Goal: Information Seeking & Learning: Learn about a topic

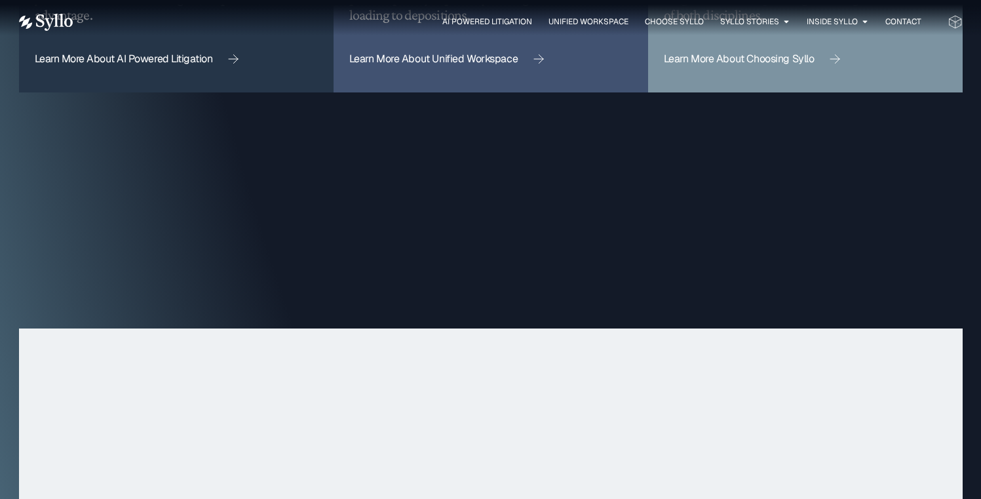
scroll to position [4267, 0]
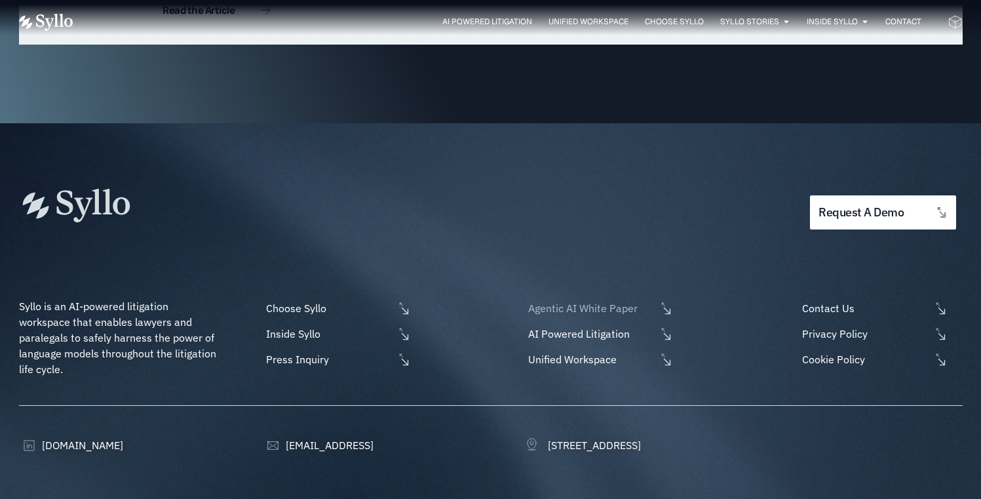
click at [592, 300] on span "Agentic AI White Paper" at bounding box center [590, 308] width 131 height 16
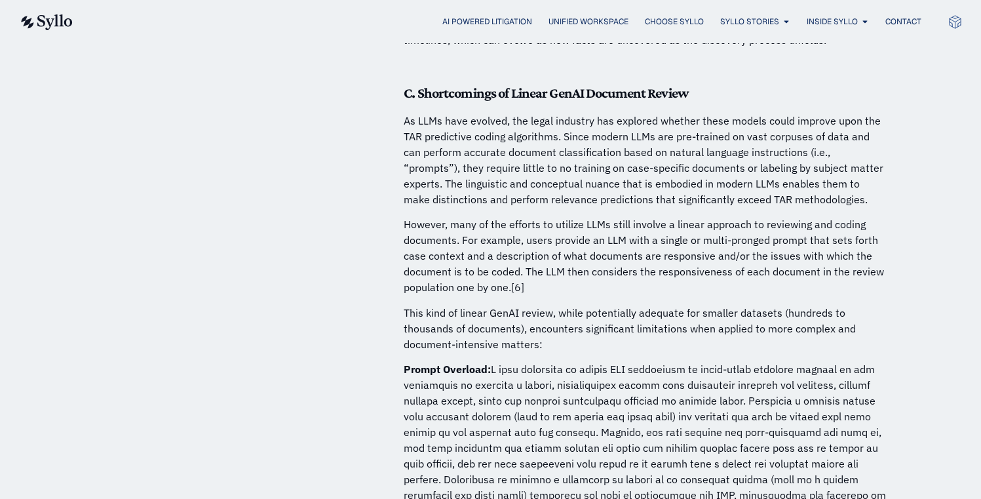
scroll to position [2110, 0]
click at [658, 111] on p "As LLMs have evolved, the legal industry has explored whether these models coul…" at bounding box center [646, 158] width 485 height 94
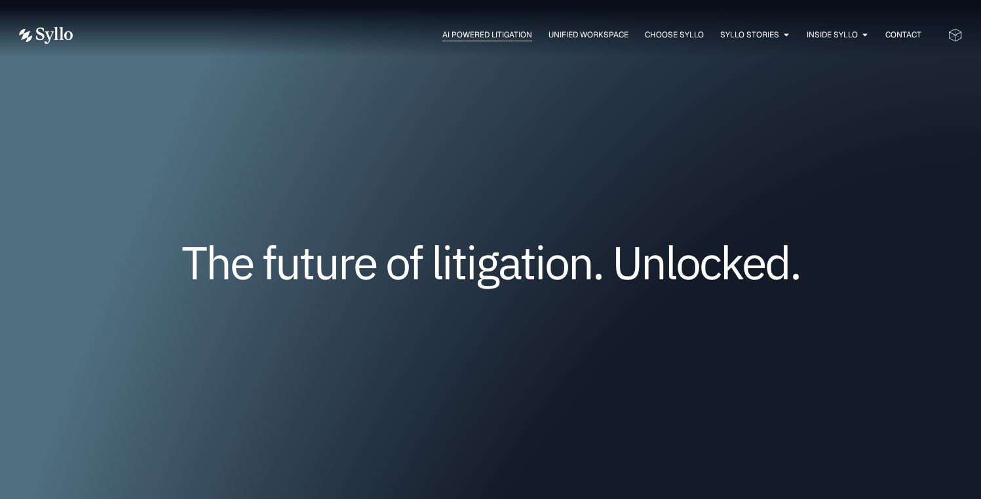
click at [496, 32] on span "AI Powered Litigation" at bounding box center [487, 35] width 90 height 12
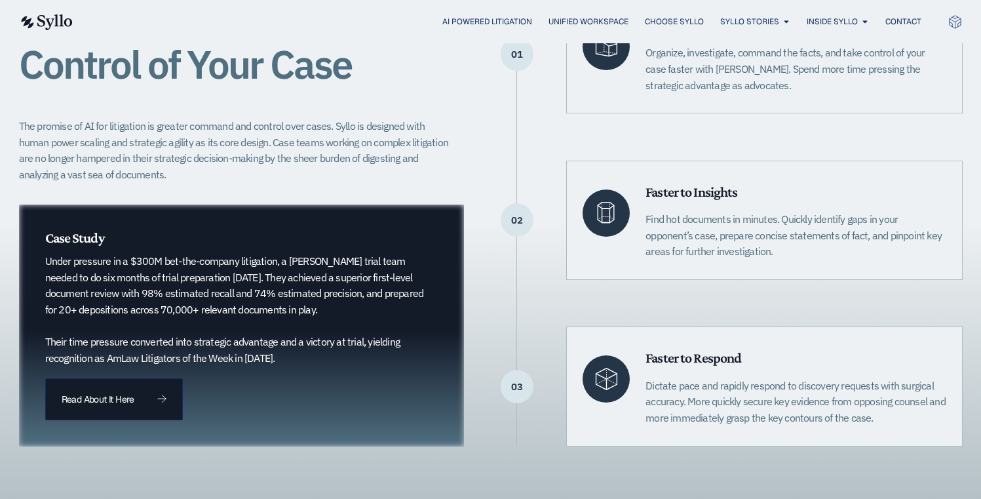
scroll to position [380, 0]
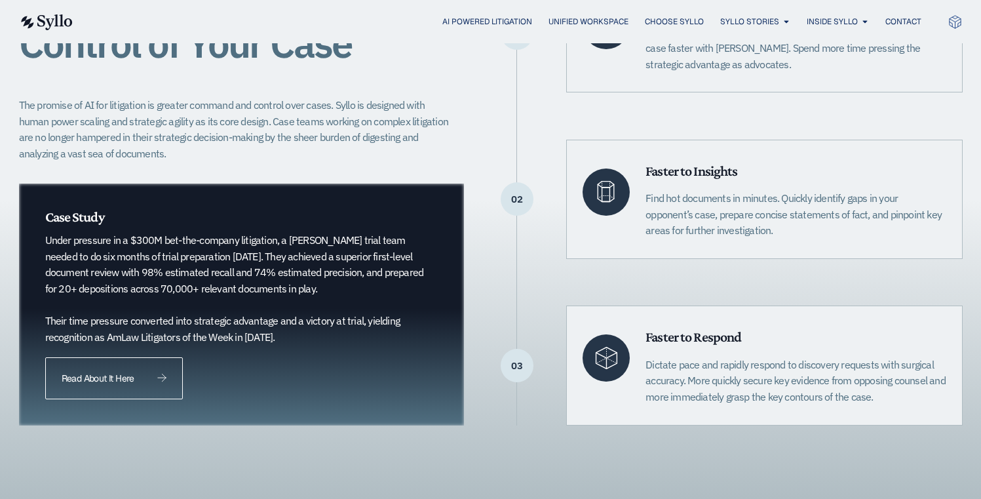
click at [152, 364] on link "Read About It Here" at bounding box center [114, 378] width 138 height 42
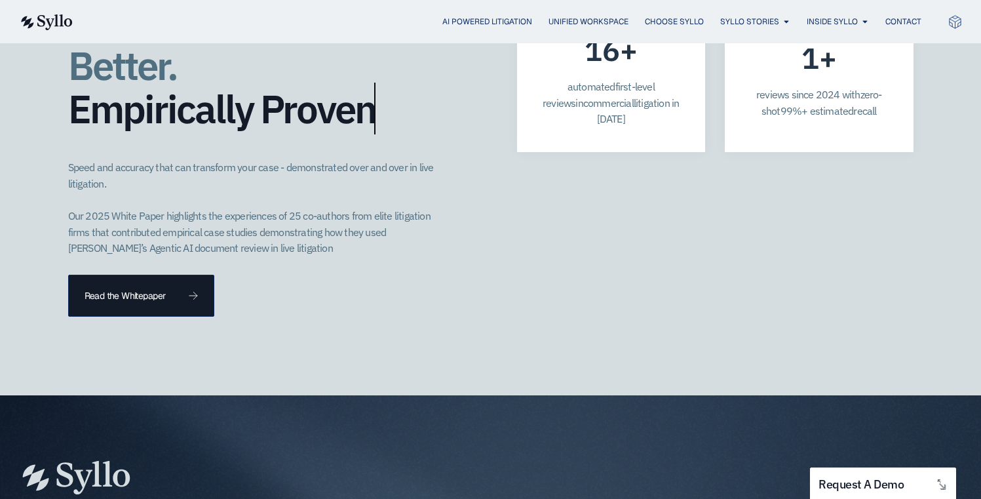
scroll to position [3511, 0]
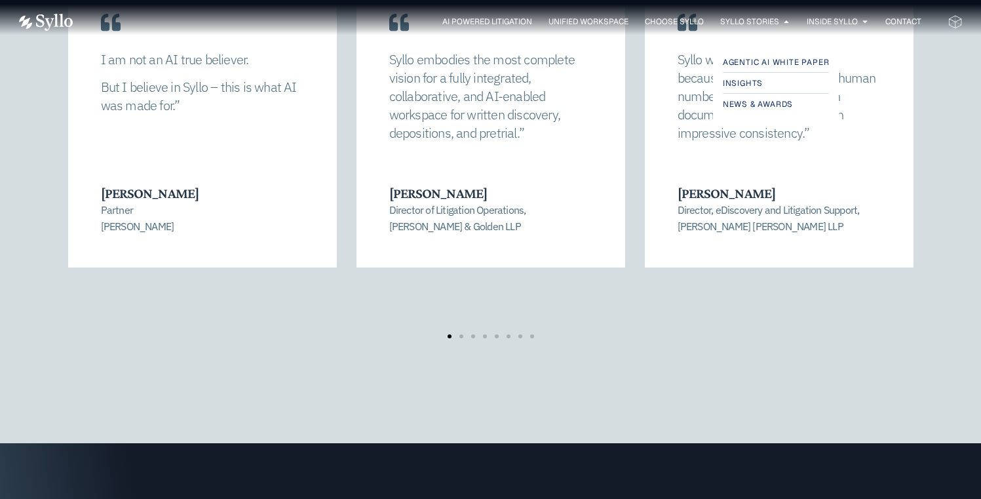
scroll to position [2902, 0]
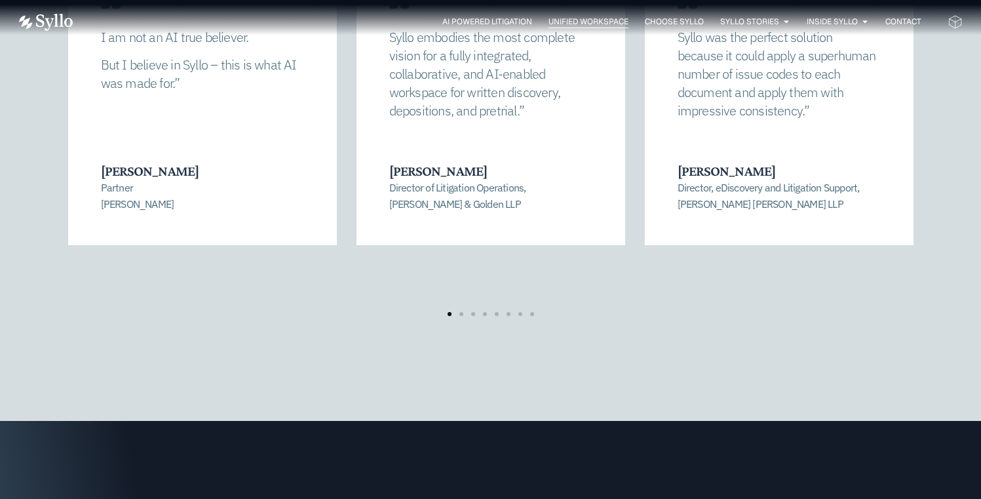
click at [572, 24] on span "Unified Workspace" at bounding box center [589, 22] width 80 height 12
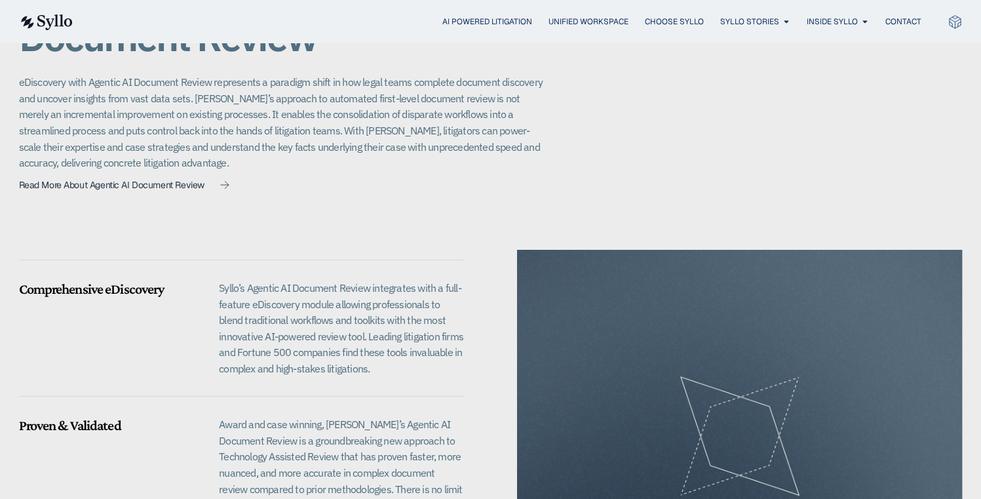
scroll to position [917, 0]
